Goal: Check status: Check status

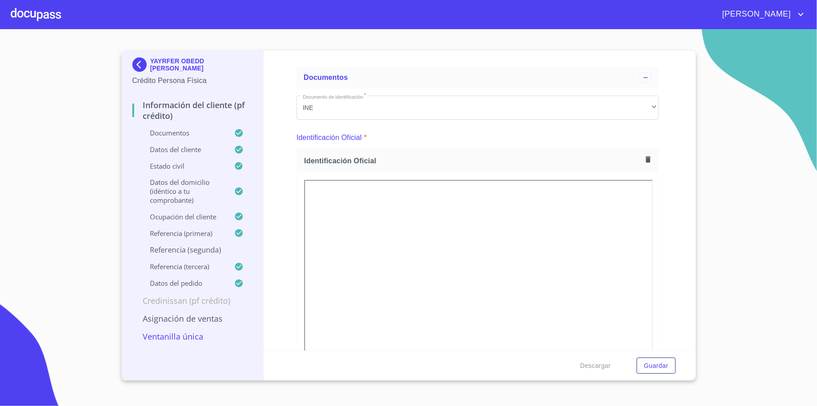
scroll to position [60, 0]
click at [142, 67] on img at bounding box center [141, 64] width 18 height 14
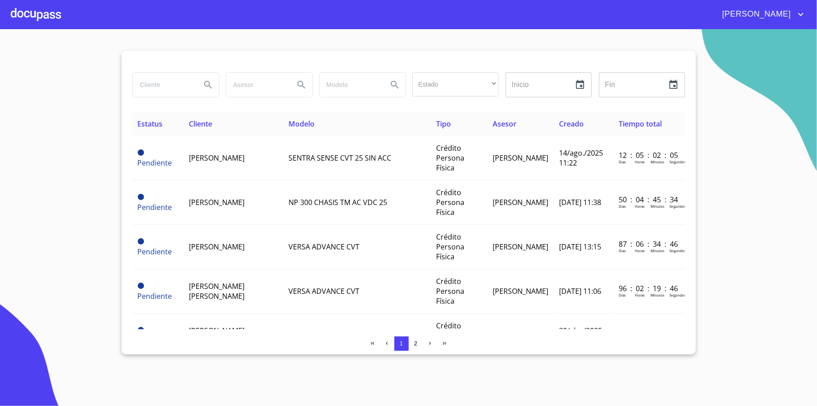
click at [43, 10] on div at bounding box center [36, 14] width 50 height 29
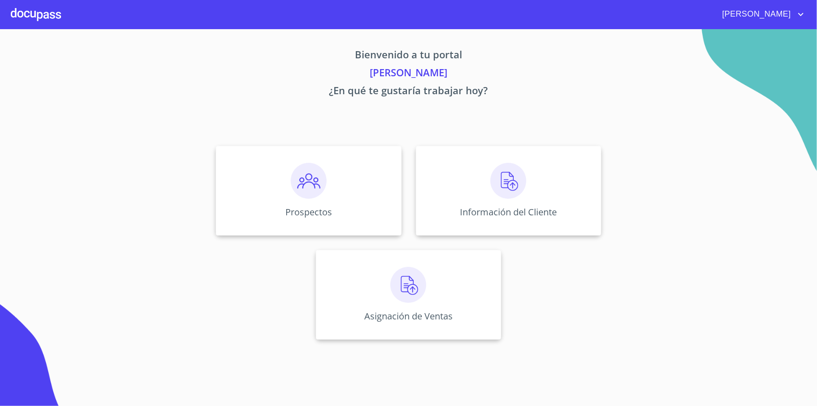
click at [19, 12] on div at bounding box center [36, 14] width 50 height 29
click at [332, 192] on div "Prospectos" at bounding box center [308, 191] width 185 height 90
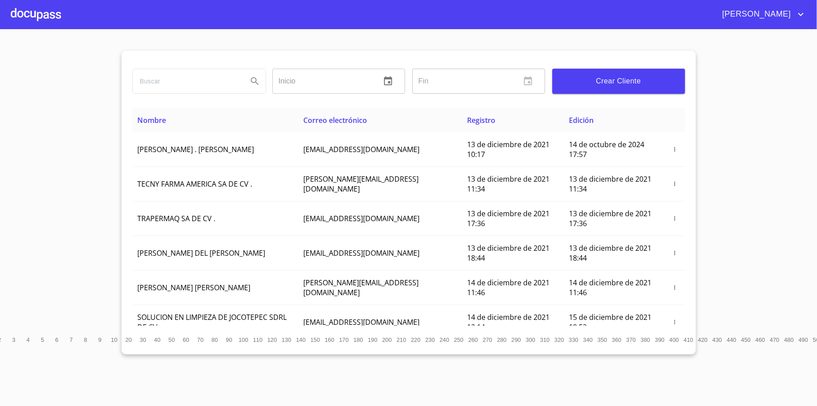
click at [630, 74] on button "Crear Cliente" at bounding box center [618, 81] width 133 height 25
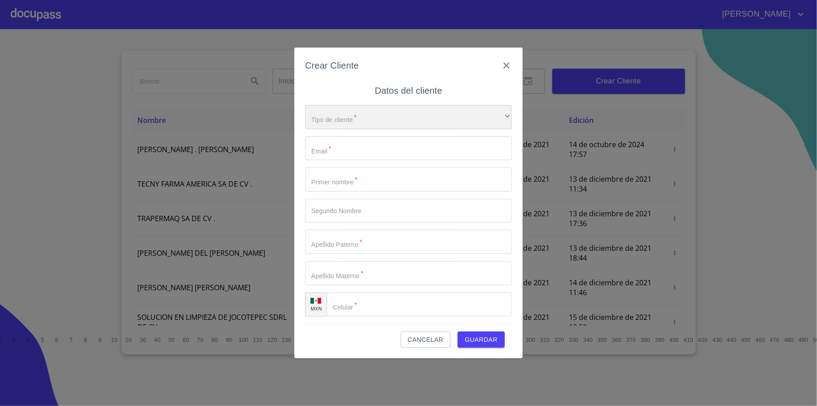
click at [403, 116] on div "​" at bounding box center [408, 117] width 207 height 24
click at [426, 340] on div at bounding box center [408, 203] width 817 height 406
click at [424, 336] on span "Cancelar" at bounding box center [425, 339] width 35 height 11
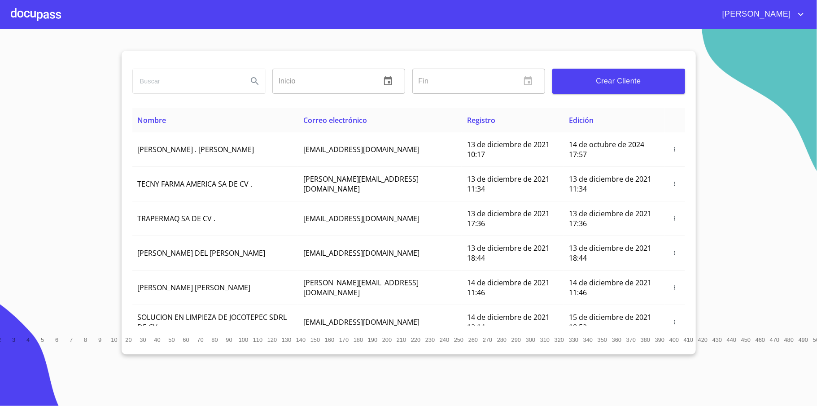
click at [39, 2] on div at bounding box center [36, 14] width 50 height 29
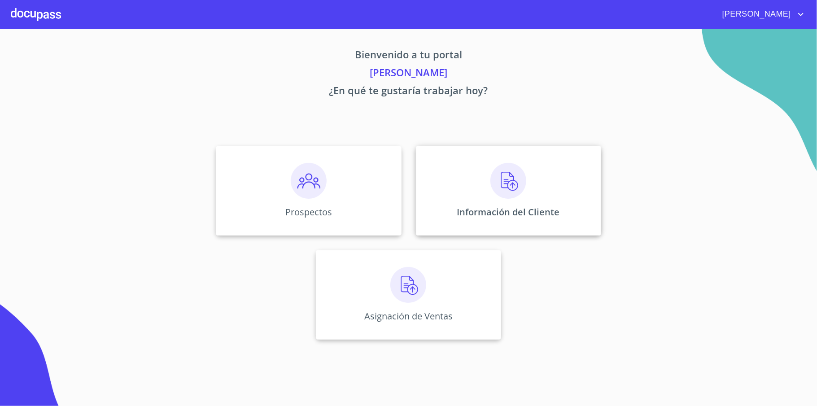
click at [538, 206] on p "Información del Cliente" at bounding box center [508, 212] width 103 height 12
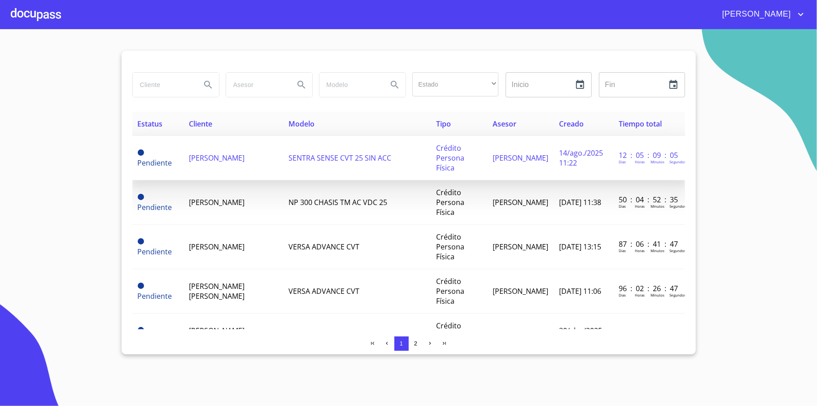
click at [220, 153] on span "[PERSON_NAME]" at bounding box center [217, 158] width 56 height 10
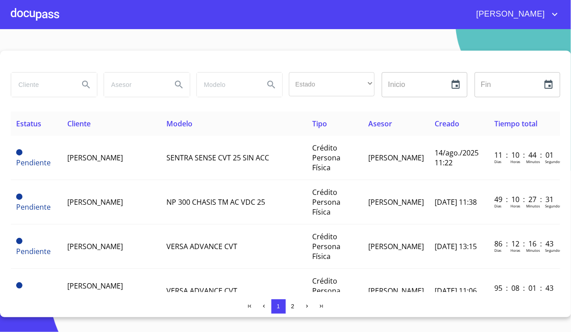
click at [40, 85] on input "search" at bounding box center [41, 85] width 61 height 24
type input "[DEMOGRAPHIC_DATA]"
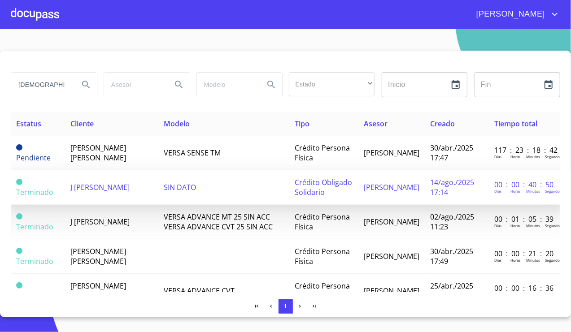
click at [117, 192] on span "J [PERSON_NAME]" at bounding box center [99, 188] width 59 height 10
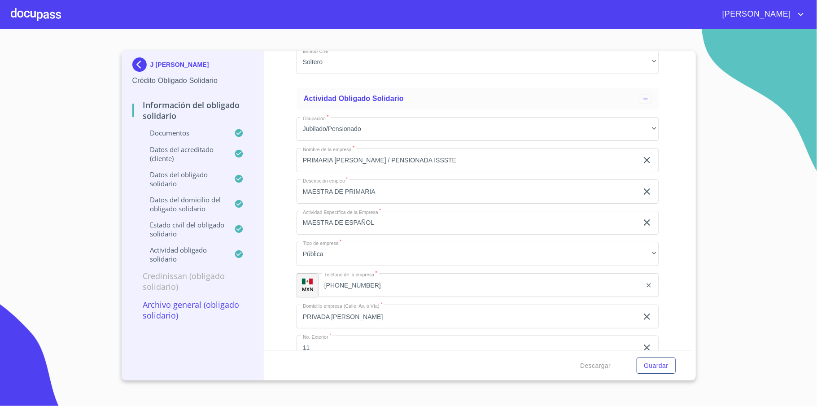
scroll to position [3649, 0]
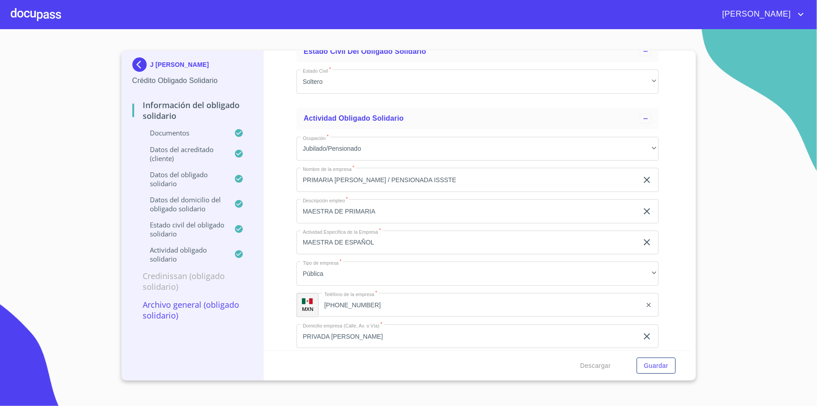
click at [192, 133] on p "Documentos" at bounding box center [183, 132] width 102 height 9
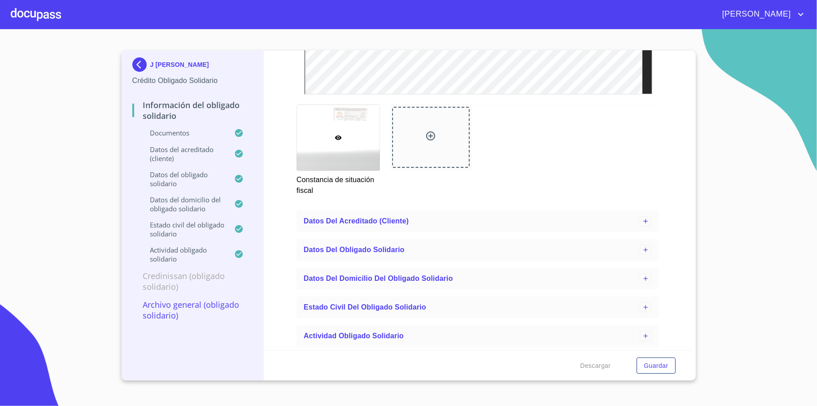
scroll to position [2374, 0]
click at [417, 221] on div "Datos del acreditado (cliente)" at bounding box center [472, 221] width 336 height 11
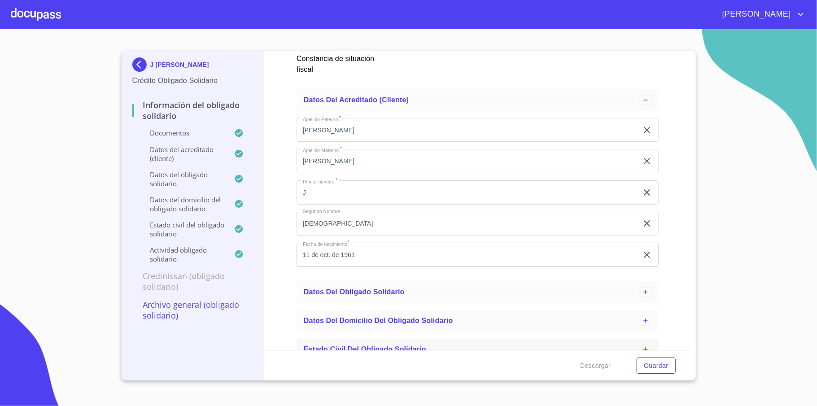
scroll to position [2537, 0]
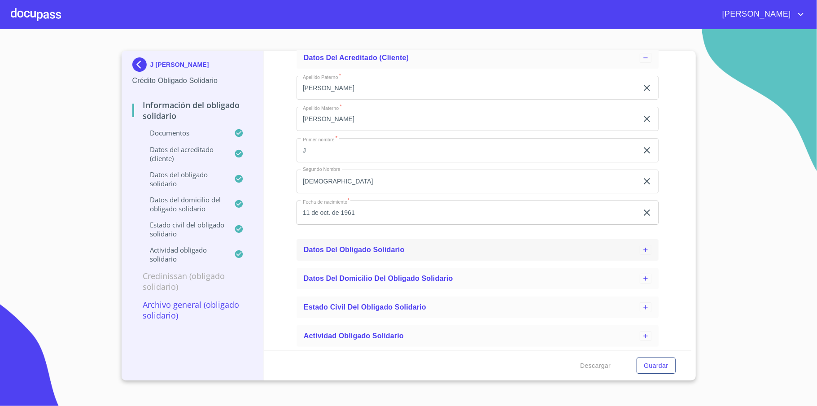
click at [393, 250] on span "Datos del obligado solidario" at bounding box center [354, 250] width 101 height 8
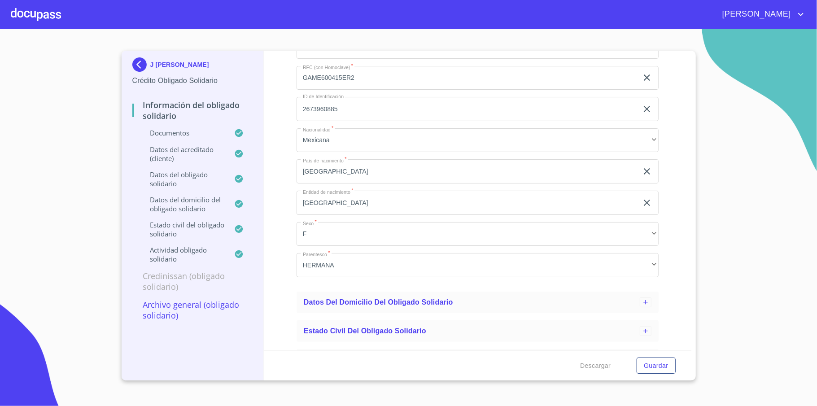
scroll to position [2982, 0]
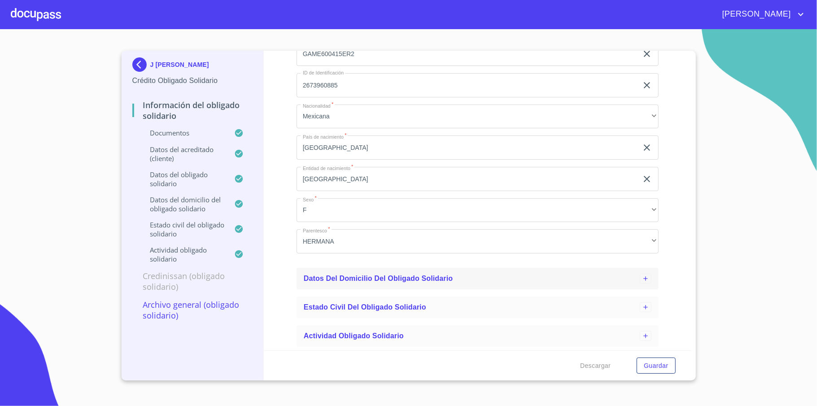
click at [397, 280] on span "Datos del Domicilio del Obligado Solidario" at bounding box center [378, 279] width 149 height 8
click at [188, 134] on p "Documentos" at bounding box center [183, 132] width 102 height 9
click at [193, 151] on p "Datos del acreditado (cliente)" at bounding box center [183, 154] width 102 height 18
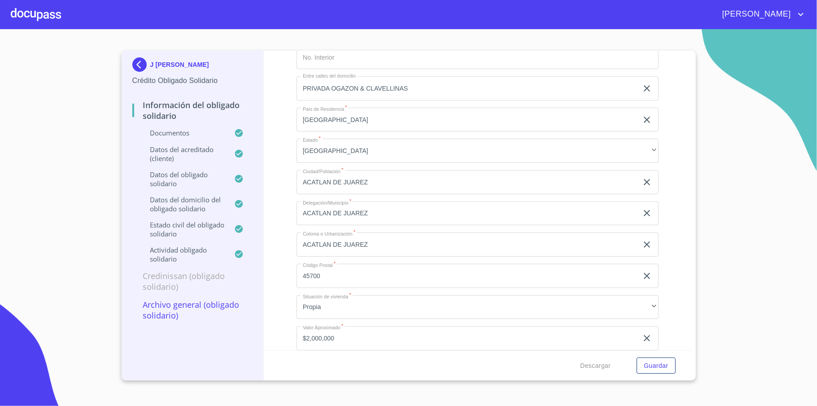
scroll to position [525, 0]
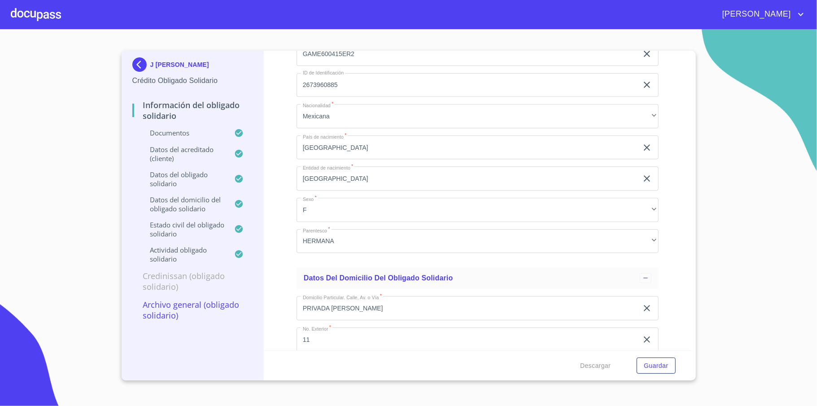
click at [135, 66] on img at bounding box center [141, 64] width 18 height 14
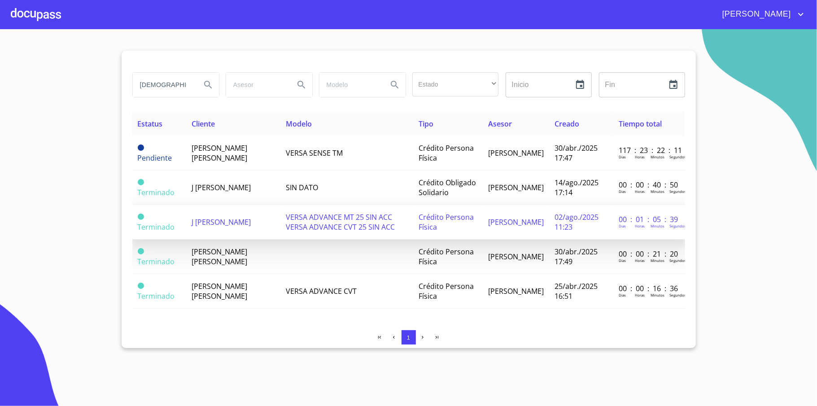
click at [251, 227] on td "J [PERSON_NAME]" at bounding box center [234, 222] width 94 height 35
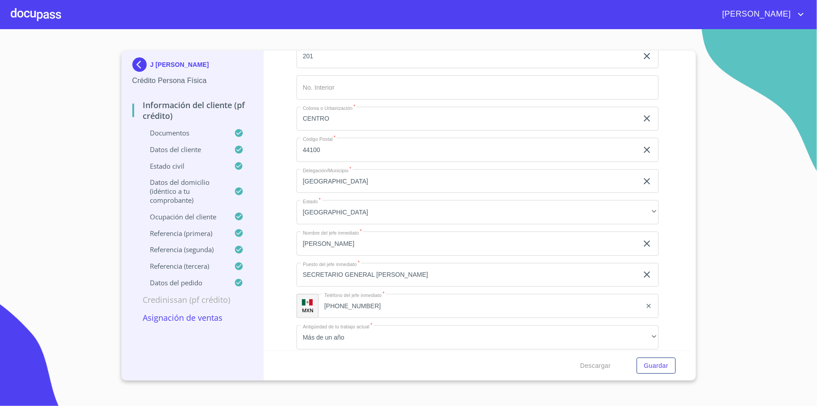
scroll to position [4274, 0]
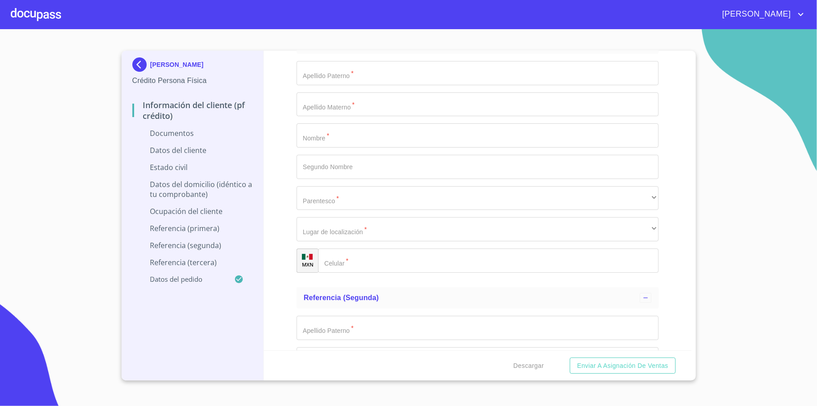
scroll to position [2931, 0]
